Goal: Contribute content: Contribute content

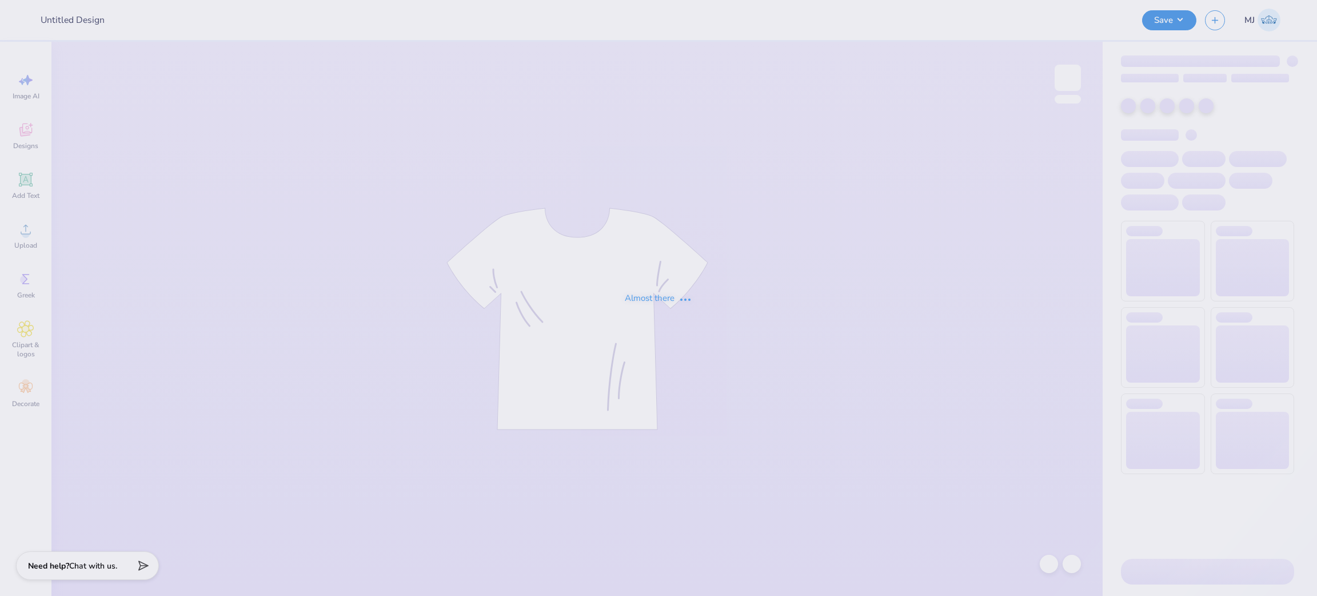
type input "Chi Alpha tank"
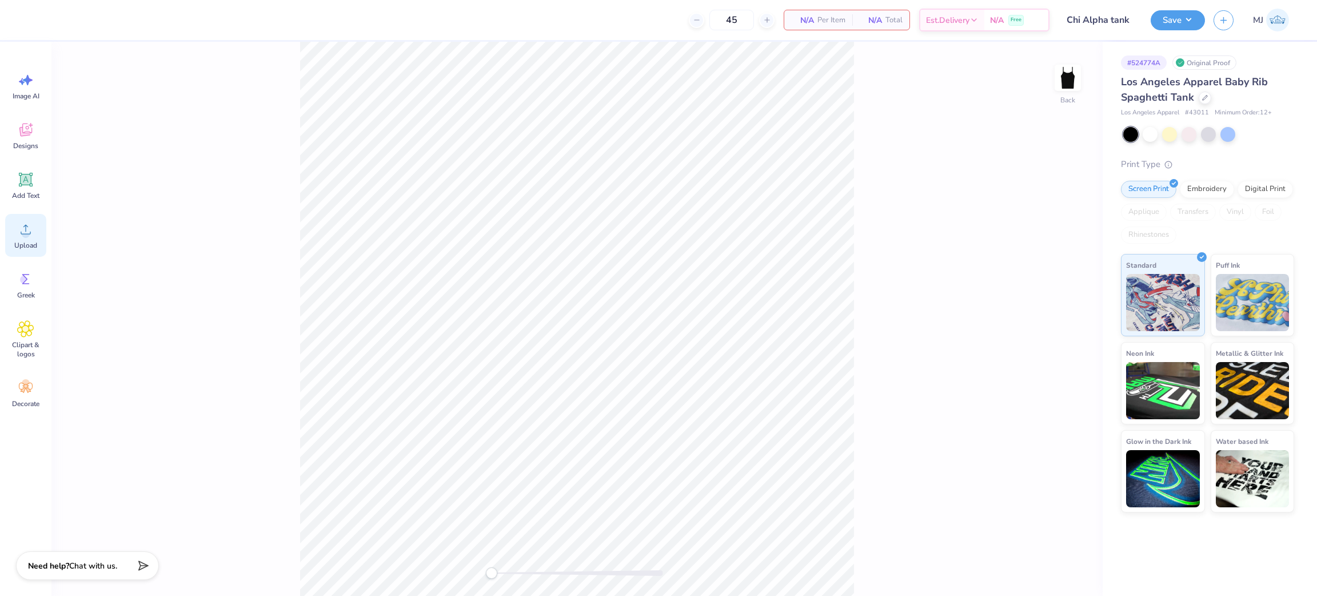
click at [26, 242] on span "Upload" at bounding box center [25, 245] width 23 height 9
click at [33, 223] on icon at bounding box center [25, 229] width 17 height 17
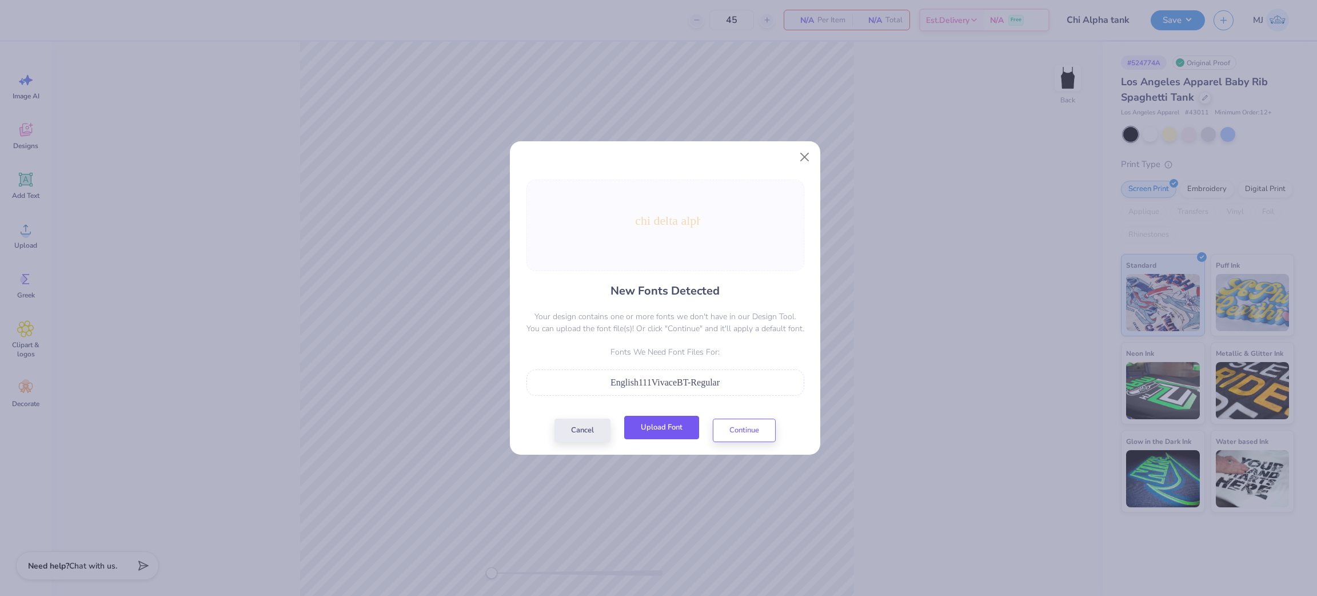
click at [671, 434] on button "Upload Font" at bounding box center [661, 427] width 75 height 23
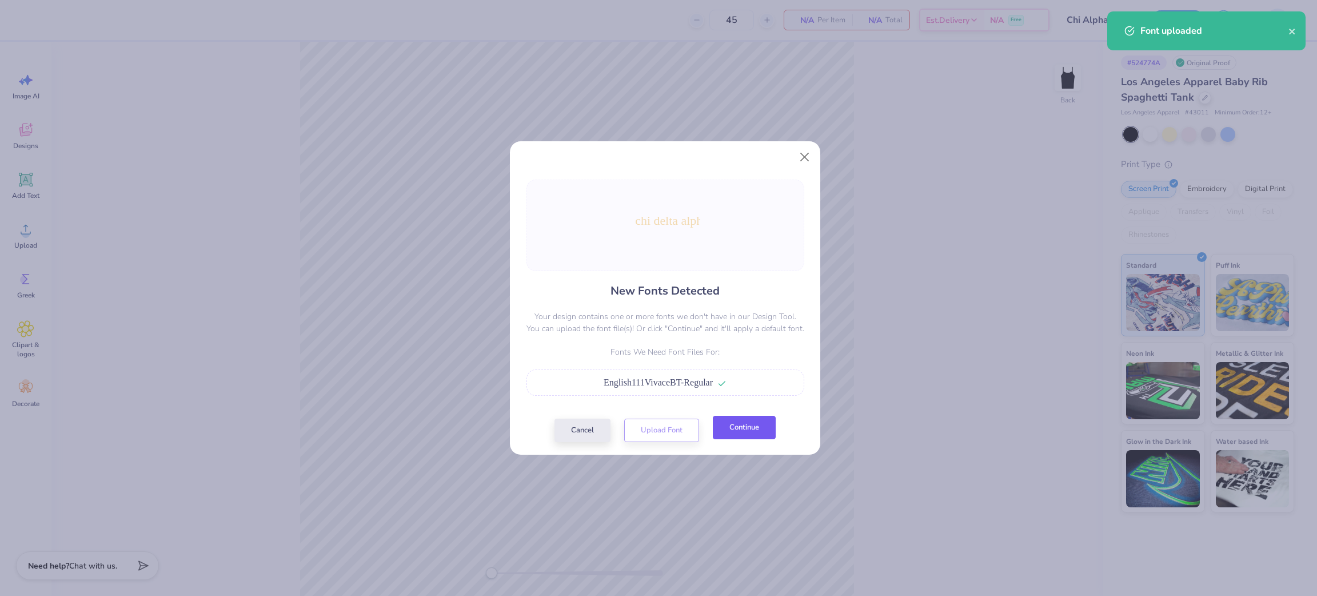
click at [741, 433] on button "Continue" at bounding box center [744, 427] width 63 height 23
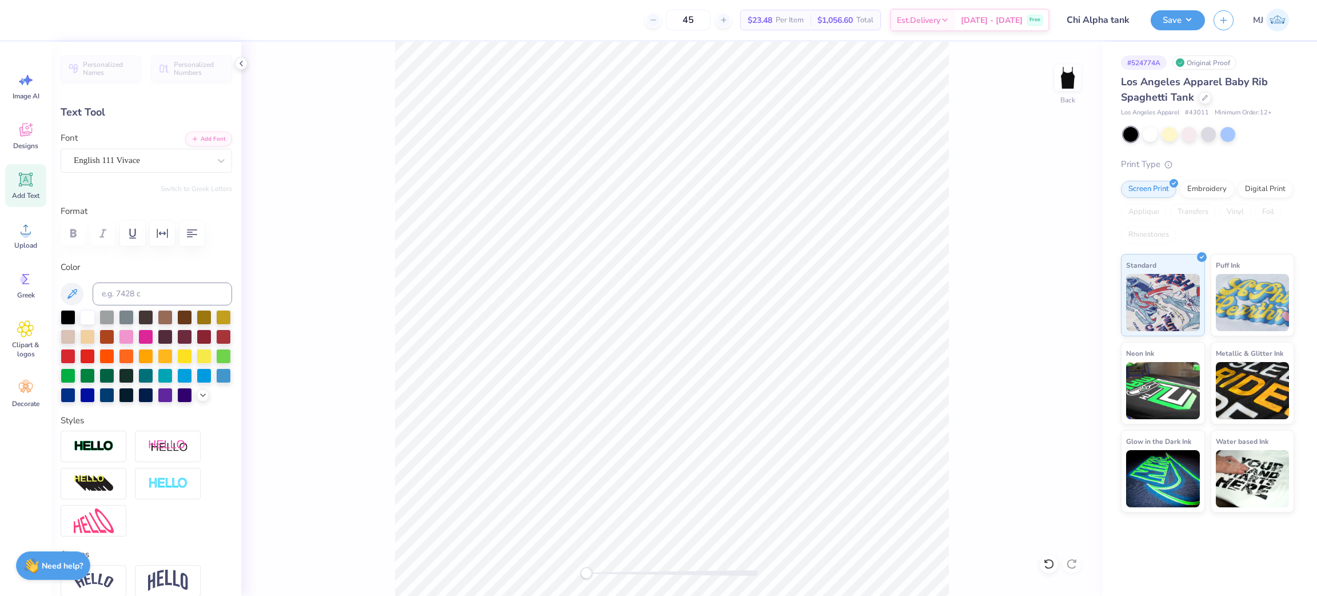
click at [390, 185] on div "Back" at bounding box center [671, 319] width 861 height 554
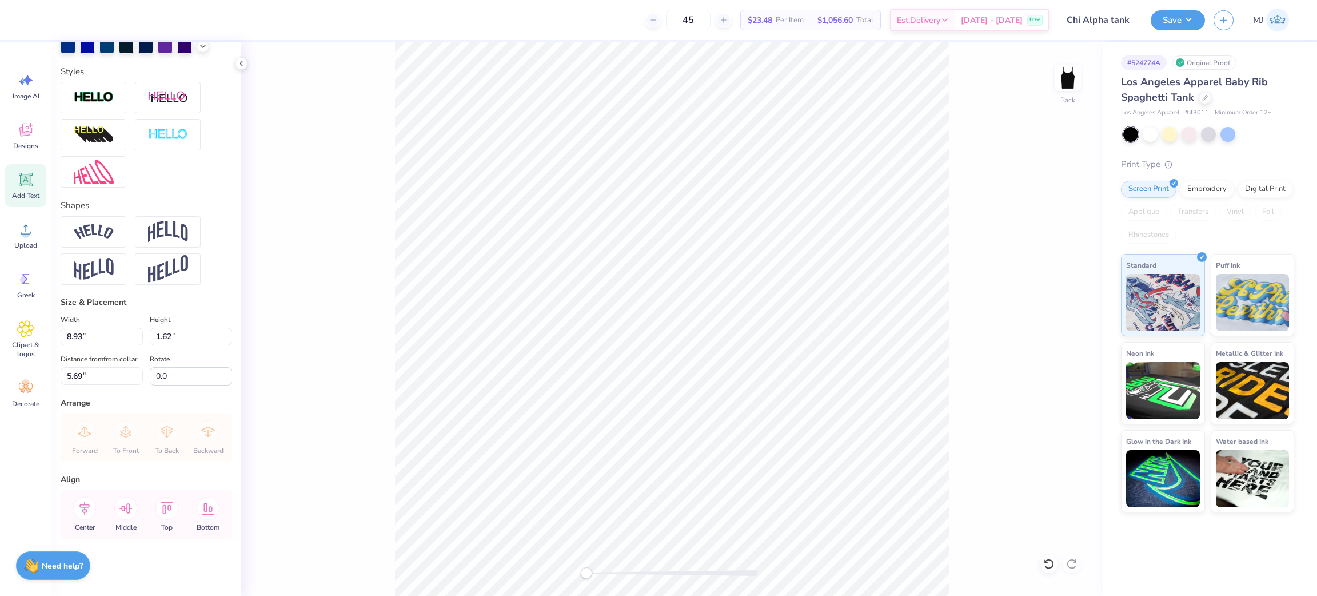
scroll to position [381, 0]
drag, startPoint x: 95, startPoint y: 322, endPoint x: 39, endPoint y: 322, distance: 56.0
click at [39, 322] on div "45 $23.48 Per Item $1,056.60 Total Est. Delivery [DATE] - [DATE] Free Design Ti…" at bounding box center [658, 298] width 1317 height 596
type input "7.00"
type input "1.27"
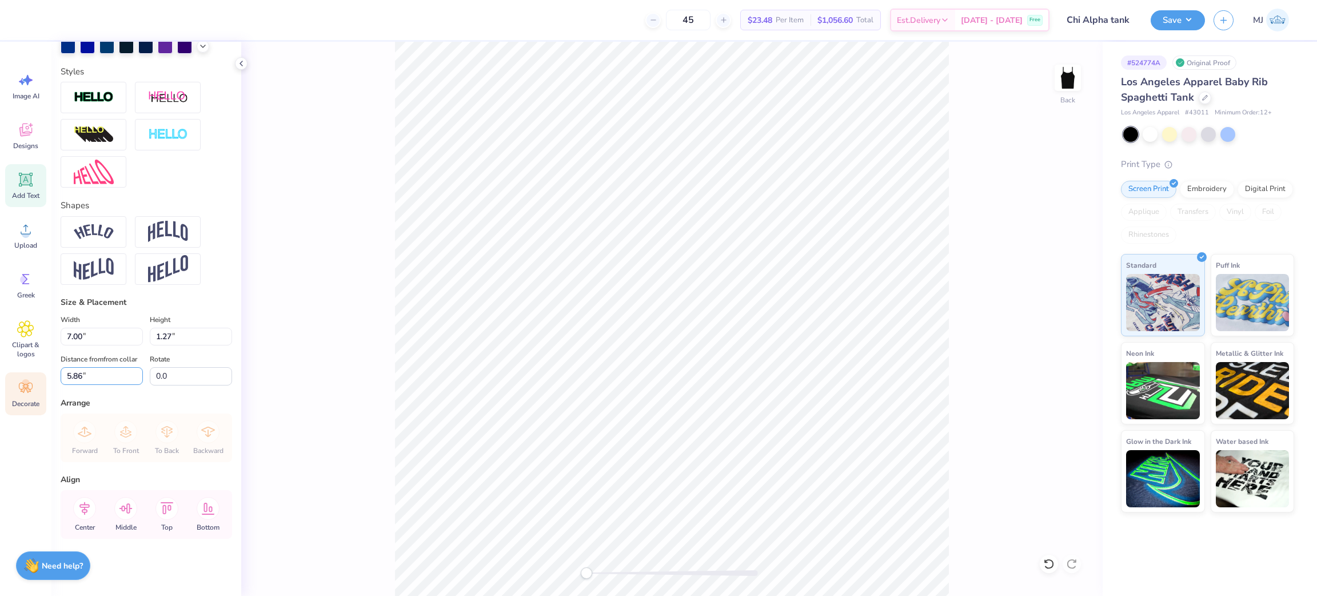
drag, startPoint x: 95, startPoint y: 377, endPoint x: 35, endPoint y: 375, distance: 60.1
click at [35, 375] on div "45 $23.48 Per Item $1,056.60 Total Est. Delivery [DATE] - [DATE] Free Design Ti…" at bounding box center [658, 298] width 1317 height 596
type input "3"
click at [1190, 21] on button "Save" at bounding box center [1178, 19] width 54 height 20
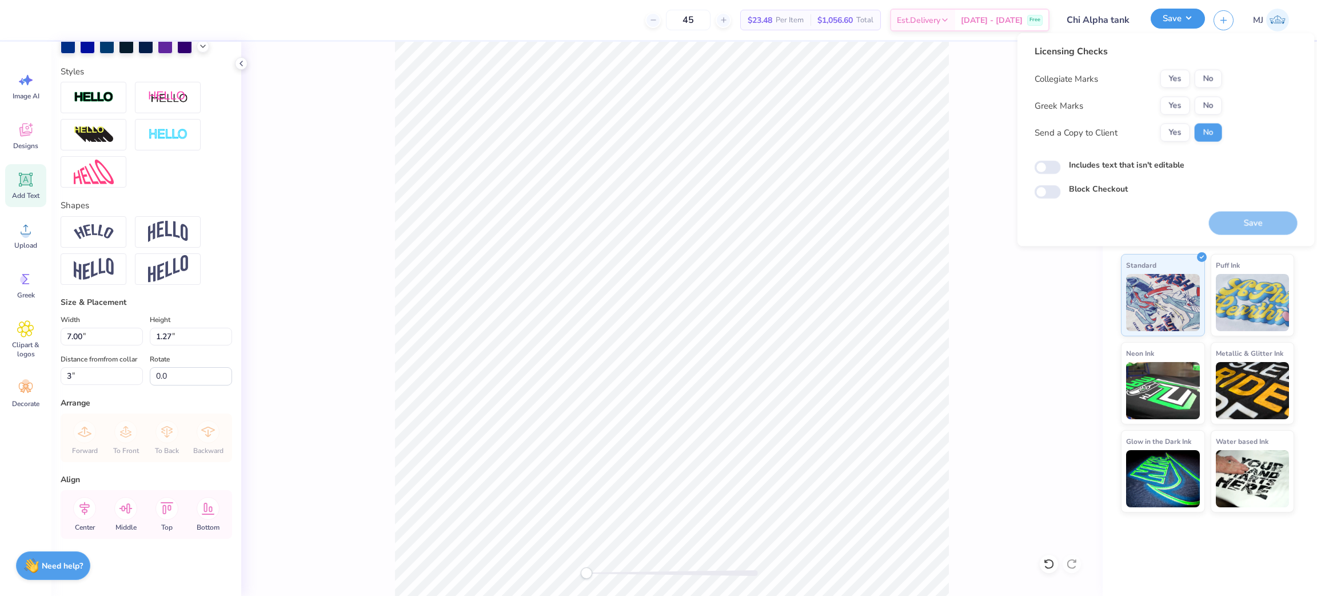
click at [1195, 15] on button "Save" at bounding box center [1178, 19] width 54 height 20
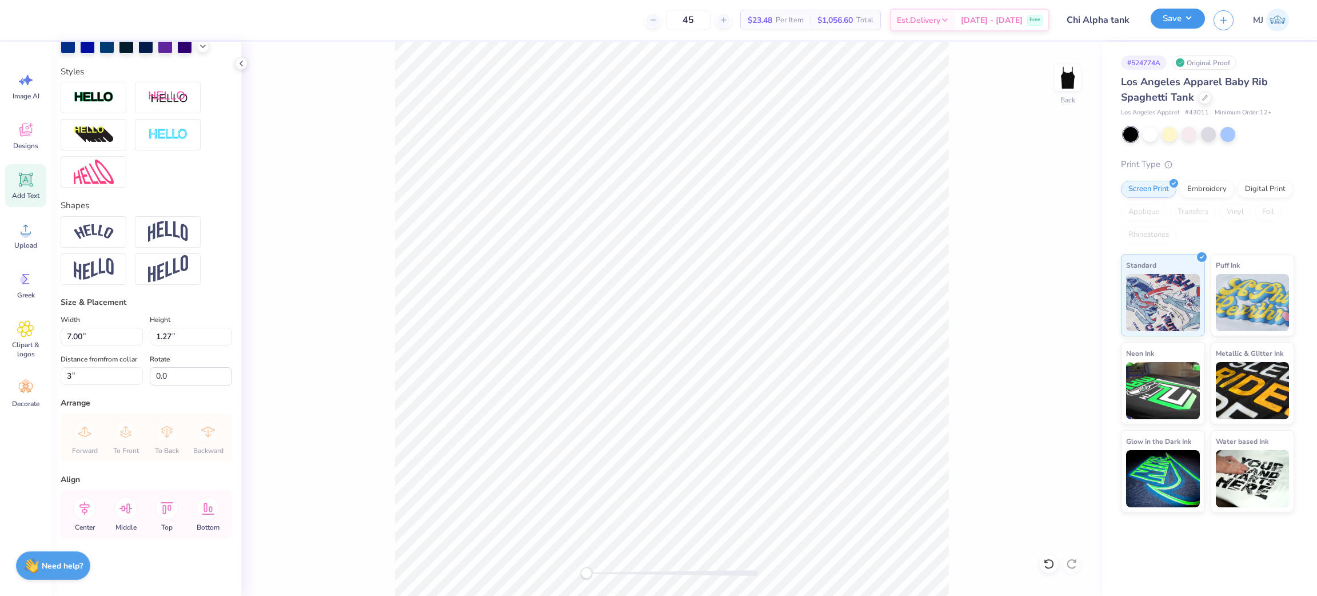
click at [1184, 18] on button "Save" at bounding box center [1178, 19] width 54 height 20
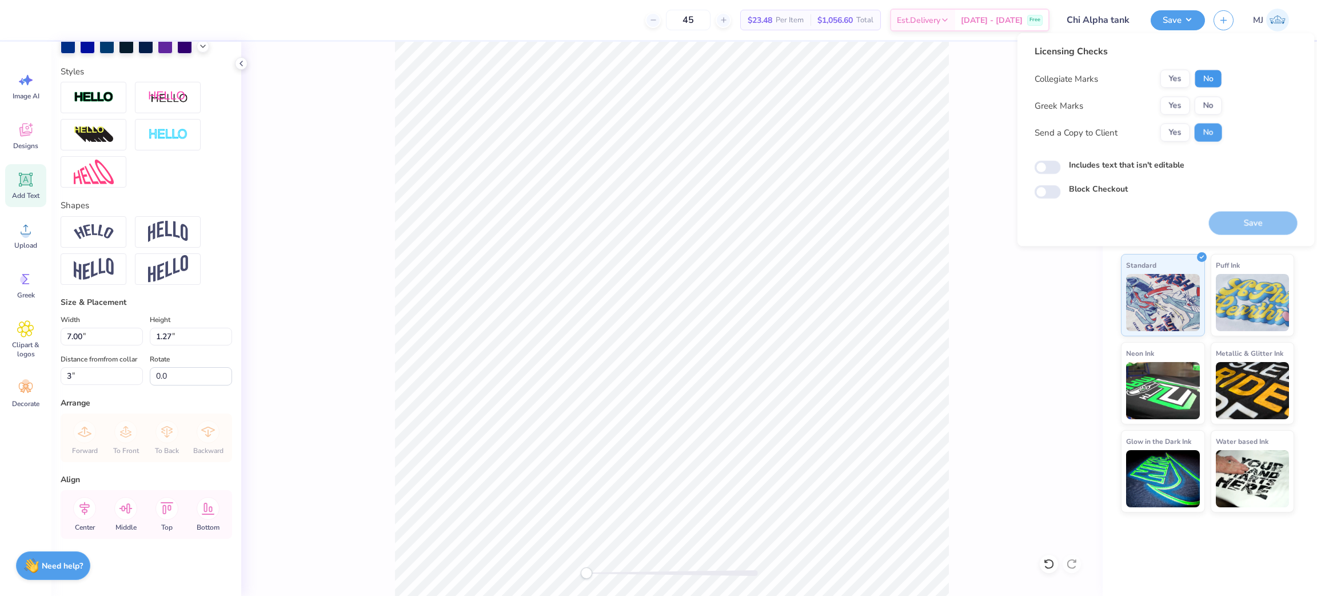
click at [1207, 78] on button "No" at bounding box center [1208, 79] width 27 height 18
drag, startPoint x: 1208, startPoint y: 95, endPoint x: 1207, endPoint y: 106, distance: 11.5
click at [1207, 106] on button "No" at bounding box center [1208, 106] width 27 height 18
click at [248, 71] on div "Back" at bounding box center [671, 319] width 861 height 554
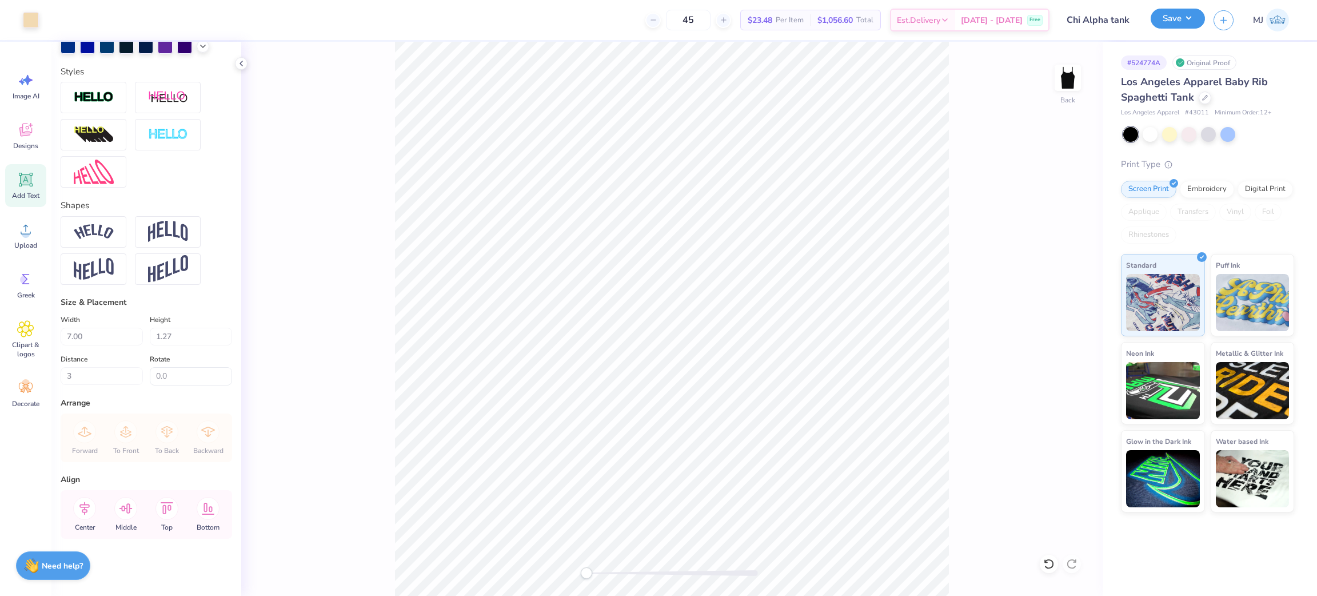
click at [1195, 14] on button "Save" at bounding box center [1178, 19] width 54 height 20
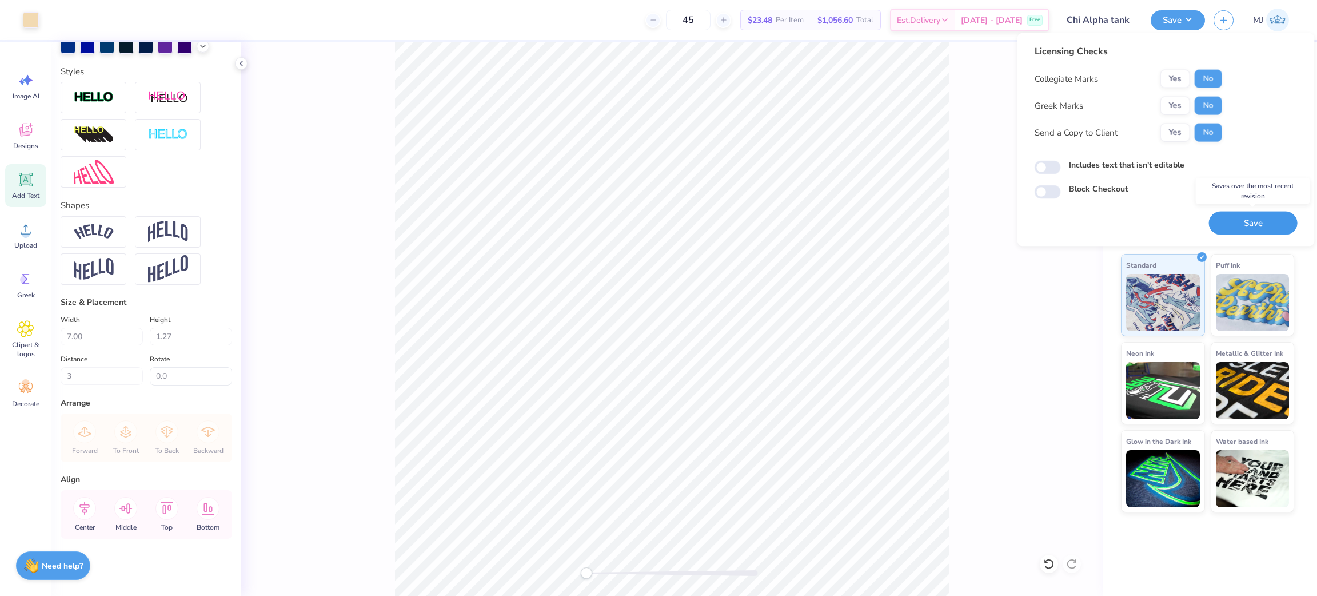
click at [1235, 223] on button "Save" at bounding box center [1253, 223] width 89 height 23
